Goal: Task Accomplishment & Management: Manage account settings

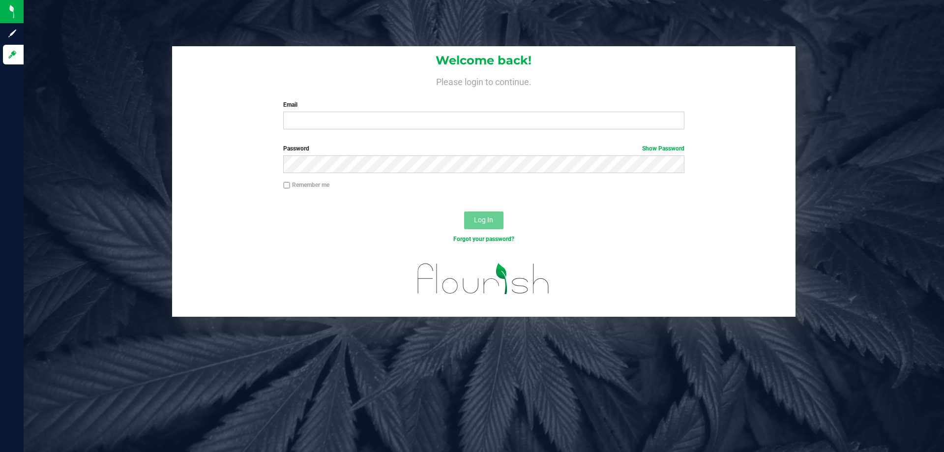
click at [360, 110] on div "Email Required Please format your email correctly." at bounding box center [484, 114] width 416 height 29
click at [359, 113] on input "Email" at bounding box center [483, 121] width 401 height 18
type input "[EMAIL_ADDRESS][DOMAIN_NAME]"
click at [464, 211] on button "Log In" at bounding box center [483, 220] width 39 height 18
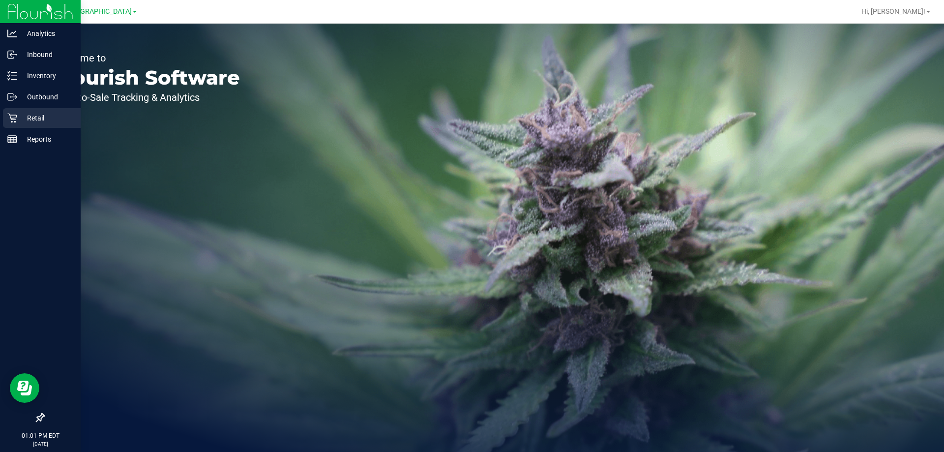
click at [26, 123] on p "Retail" at bounding box center [46, 118] width 59 height 12
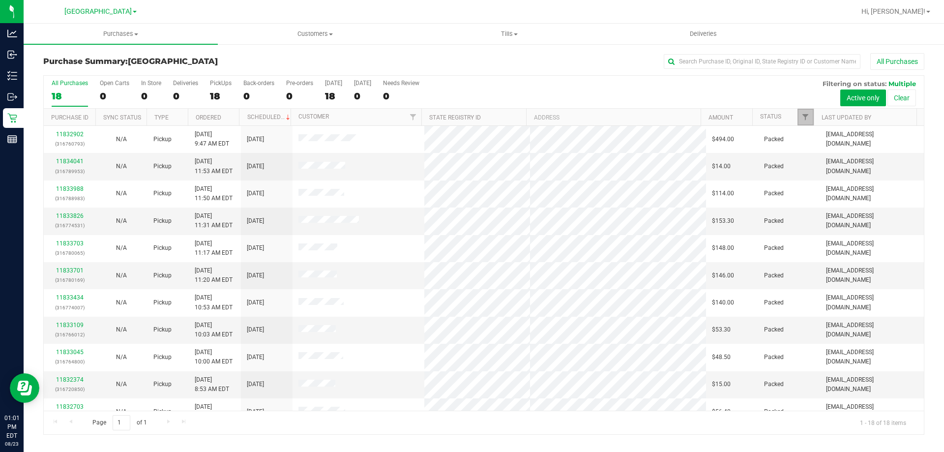
click at [800, 121] on link "Filter" at bounding box center [806, 117] width 16 height 17
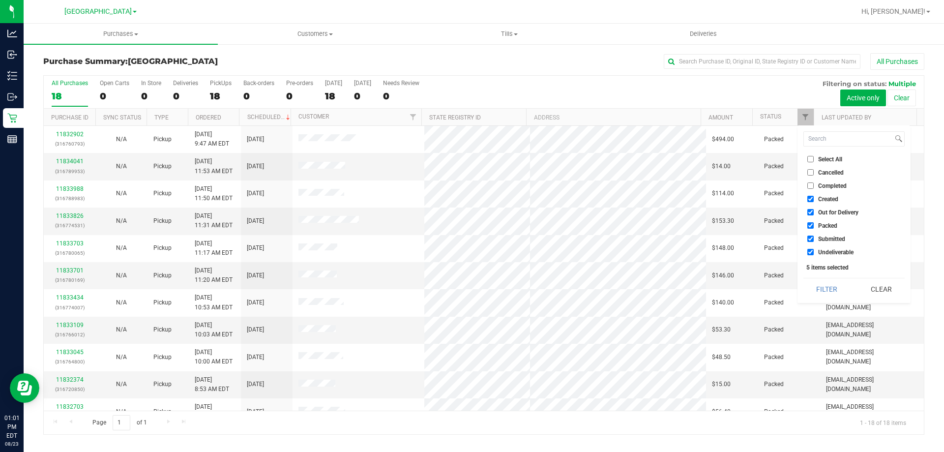
click at [823, 227] on span "Packed" at bounding box center [827, 226] width 19 height 6
click at [814, 227] on input "Packed" at bounding box center [811, 225] width 6 height 6
checkbox input "false"
click at [823, 213] on span "Out for Delivery" at bounding box center [838, 213] width 40 height 6
click at [814, 213] on input "Out for Delivery" at bounding box center [811, 212] width 6 height 6
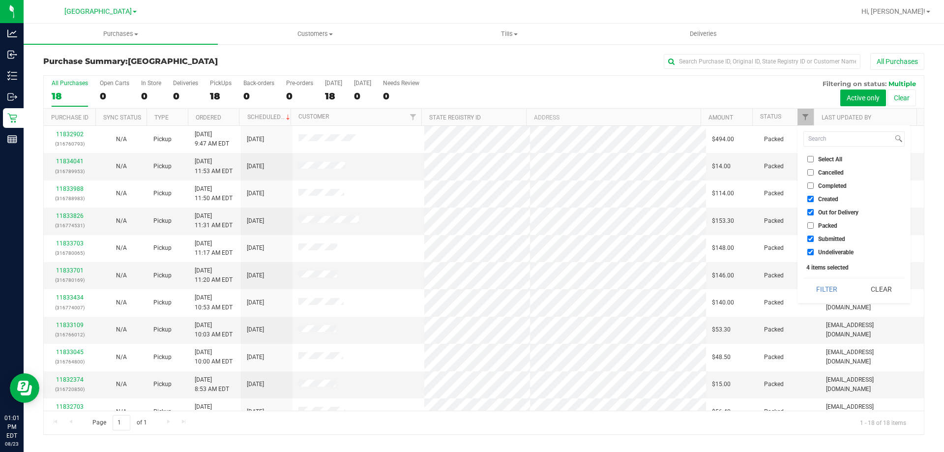
checkbox input "false"
click at [823, 200] on span "Created" at bounding box center [828, 199] width 20 height 6
click at [814, 200] on input "Created" at bounding box center [811, 199] width 6 height 6
checkbox input "false"
click at [824, 288] on button "Filter" at bounding box center [827, 289] width 47 height 22
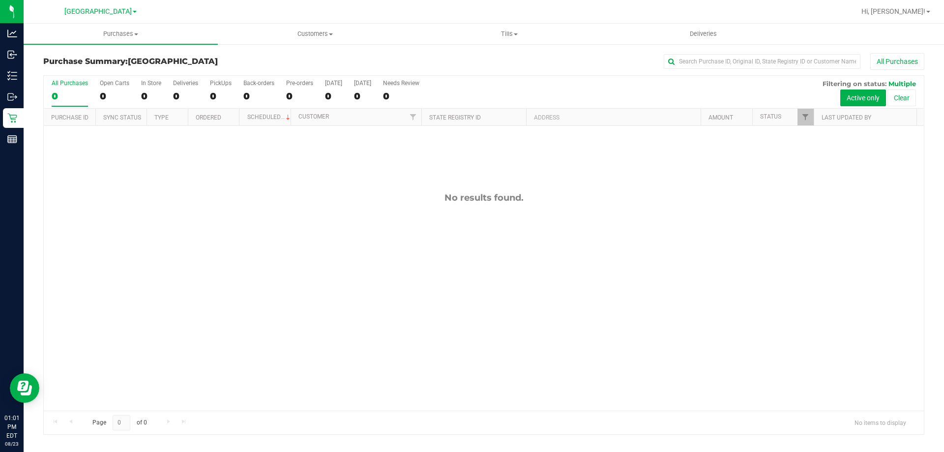
click at [497, 24] on link "Tills Manage tills Reconcile e-payments" at bounding box center [509, 34] width 194 height 21
click at [499, 32] on span "Tills" at bounding box center [509, 34] width 194 height 9
click at [512, 23] on nav "North Palm Beach WC Hi, Ashley!" at bounding box center [484, 12] width 921 height 24
click at [508, 30] on span "Tills" at bounding box center [509, 34] width 194 height 9
click at [471, 60] on span "Manage tills" at bounding box center [445, 59] width 66 height 8
